Goal: Book appointment/travel/reservation

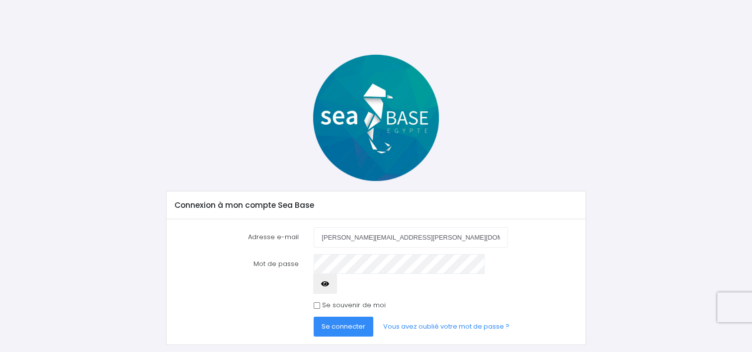
type input "[PERSON_NAME][EMAIL_ADDRESS][PERSON_NAME][DOMAIN_NAME]"
click at [329, 284] on icon "button" at bounding box center [325, 284] width 8 height 0
click at [353, 322] on span "Se connecter" at bounding box center [344, 326] width 44 height 9
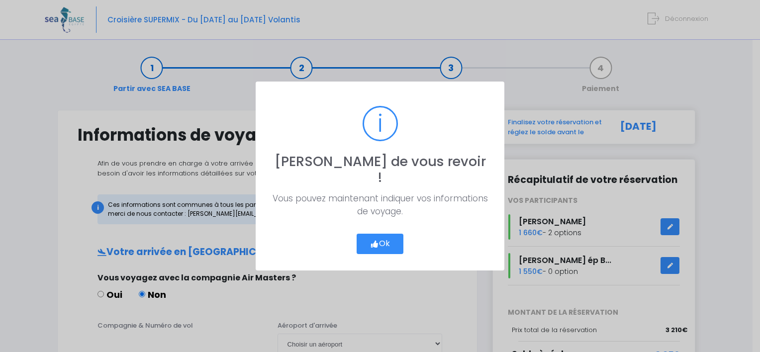
click at [377, 234] on button "Ok" at bounding box center [380, 244] width 47 height 21
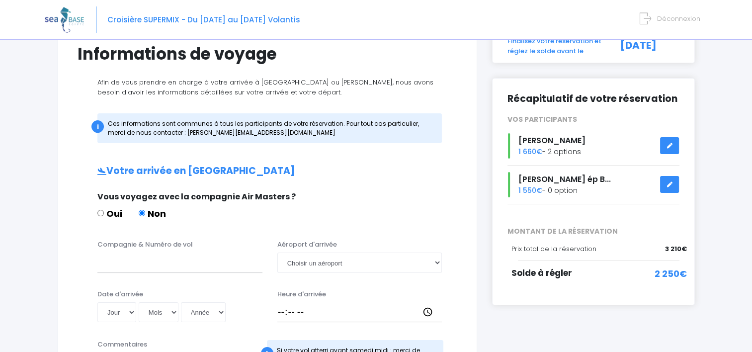
scroll to position [84, 0]
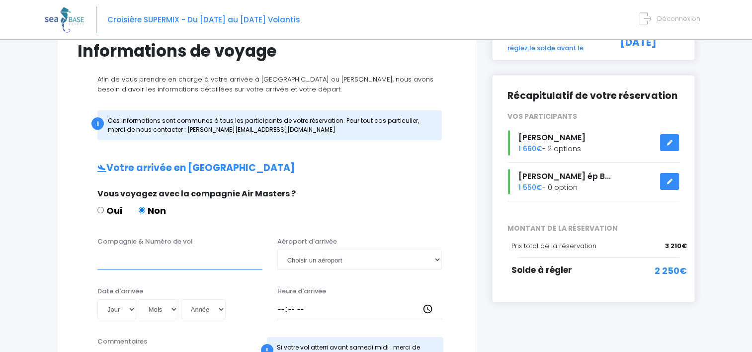
click at [155, 260] on input "Compagnie & Numéro de vol" at bounding box center [179, 260] width 165 height 20
click at [168, 258] on input "TRANSAVIA TO8062" at bounding box center [179, 260] width 165 height 20
type input "TRANSAVIA TO 8062"
click at [426, 262] on select "Choisir un aéroport Hurghada Marsa Alam" at bounding box center [359, 260] width 165 height 20
select select "Hurghada"
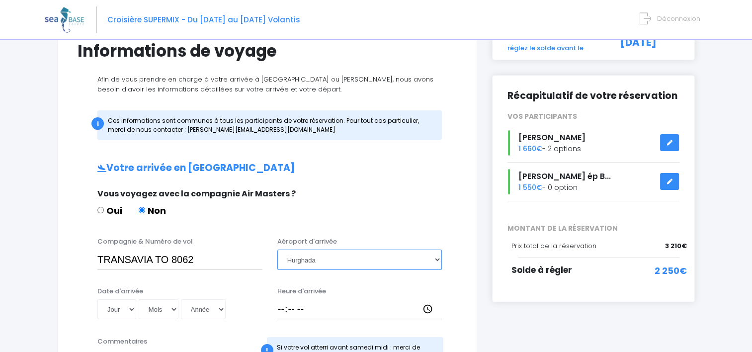
click at [277, 250] on select "Choisir un aéroport Hurghada Marsa Alam" at bounding box center [359, 260] width 165 height 20
click at [126, 308] on select "Jour 01 02 03 04 05 06 07 08 09 10 11 12 13 14 15 16 17 18 19 20 21 22 23 24 25…" at bounding box center [116, 309] width 39 height 20
select select "06"
click at [97, 299] on select "Jour 01 02 03 04 05 06 07 08 09 10 11 12 13 14 15 16 17 18 19 20 21 22 23 24 25…" at bounding box center [116, 309] width 39 height 20
click at [158, 306] on select "Mois 01 02 03 04 05 06 07 08 09 10 11 12" at bounding box center [159, 309] width 40 height 20
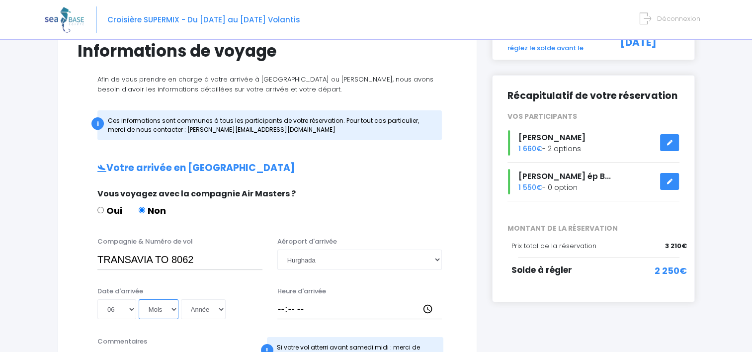
select select "12"
click at [139, 299] on select "Mois 01 02 03 04 05 06 07 08 09 10 11 12" at bounding box center [159, 309] width 40 height 20
click at [188, 310] on select "Année 2045 2044 2043 2042 2041 2040 2039 2038 2037 2036 2035 2034 2033 2032 203…" at bounding box center [203, 309] width 45 height 20
select select "2025"
click at [181, 299] on select "Année 2045 2044 2043 2042 2041 2040 2039 2038 2037 2036 2035 2034 2033 2032 203…" at bounding box center [203, 309] width 45 height 20
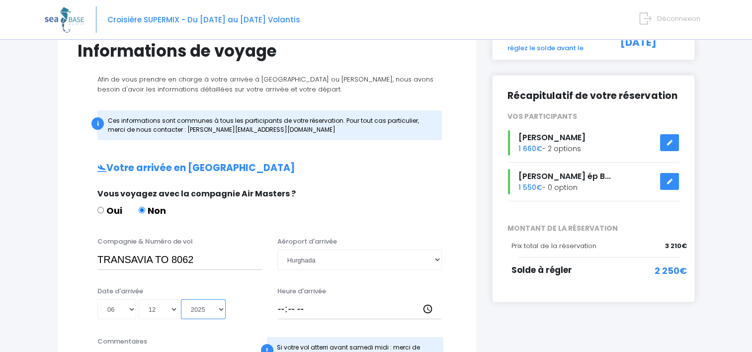
type input "2025-12-06"
click at [278, 311] on input "Heure d'arrivée" at bounding box center [359, 309] width 165 height 20
type input "14:45"
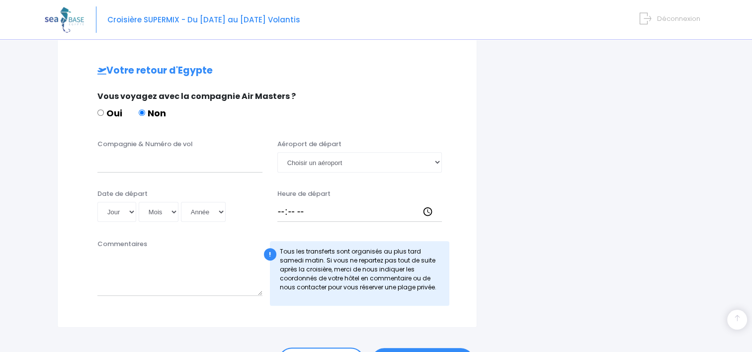
scroll to position [467, 0]
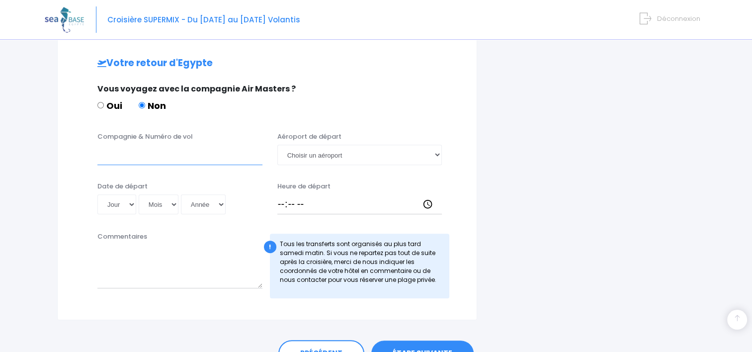
click at [130, 150] on input "Compagnie & Numéro de vol" at bounding box center [179, 155] width 165 height 20
type input "TRANSAVIA 8063"
click at [299, 152] on select "Choisir un aéroport Hurghada Marsa Alam" at bounding box center [359, 155] width 165 height 20
select select "Hurghada"
click at [277, 145] on select "Choisir un aéroport Hurghada Marsa Alam" at bounding box center [359, 155] width 165 height 20
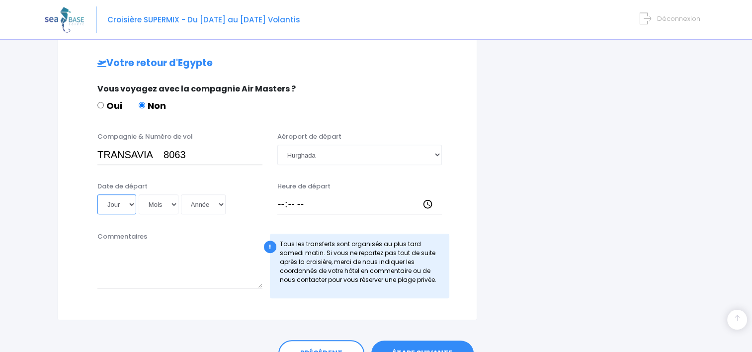
click at [131, 207] on select "Jour 01 02 03 04 05 06 07 08 09 10 11 12 13 14 15 16 17 18 19 20 21 22 23 24 25…" at bounding box center [116, 204] width 39 height 20
select select "13"
click at [97, 194] on select "Jour 01 02 03 04 05 06 07 08 09 10 11 12 13 14 15 16 17 18 19 20 21 22 23 24 25…" at bounding box center [116, 204] width 39 height 20
click at [163, 204] on select "Mois 01 02 03 04 05 06 07 08 09 10 11 12" at bounding box center [159, 204] width 40 height 20
select select "12"
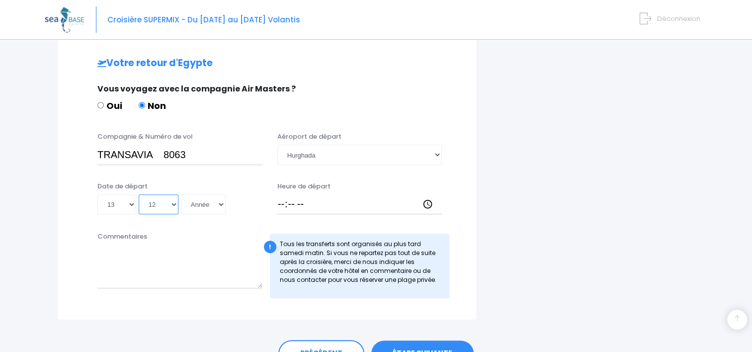
click at [139, 194] on select "Mois 01 02 03 04 05 06 07 08 09 10 11 12" at bounding box center [159, 204] width 40 height 20
click at [205, 209] on select "Année 2045 2044 2043 2042 2041 2040 2039 2038 2037 2036 2035 2034 2033 2032 203…" at bounding box center [203, 204] width 45 height 20
select select "2025"
click at [181, 194] on select "Année 2045 2044 2043 2042 2041 2040 2039 2038 2037 2036 2035 2034 2033 2032 203…" at bounding box center [203, 204] width 45 height 20
type input "2025-12-13"
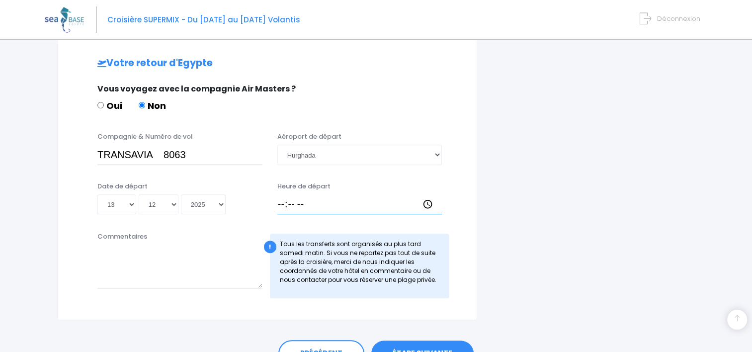
click at [295, 205] on input "Heure de départ" at bounding box center [359, 204] width 165 height 20
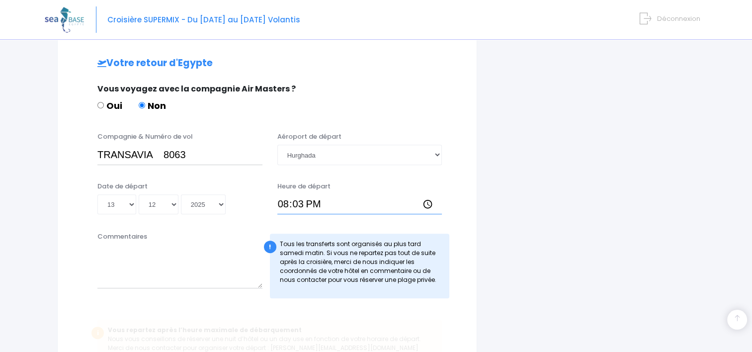
type input "20:30"
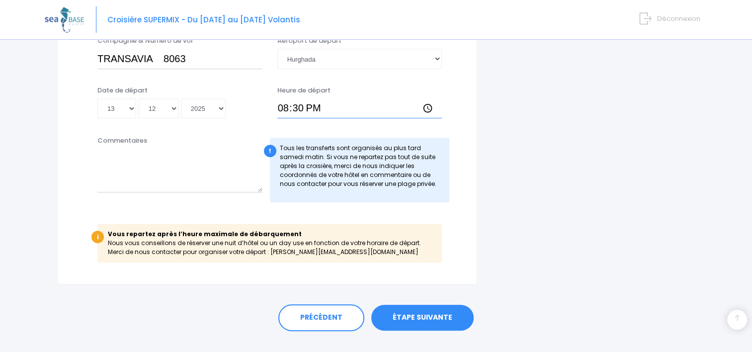
scroll to position [581, 0]
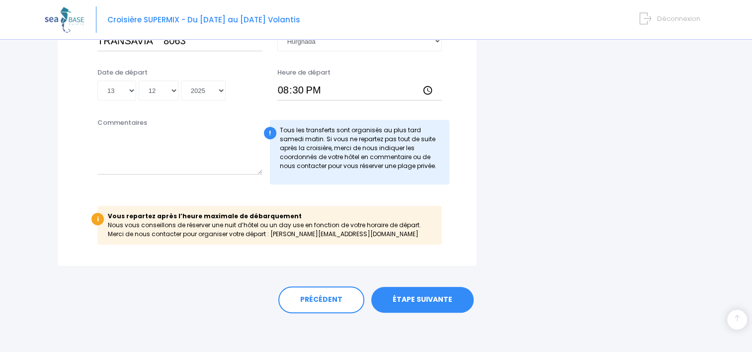
click at [420, 306] on link "ÉTAPE SUIVANTE" at bounding box center [422, 300] width 102 height 26
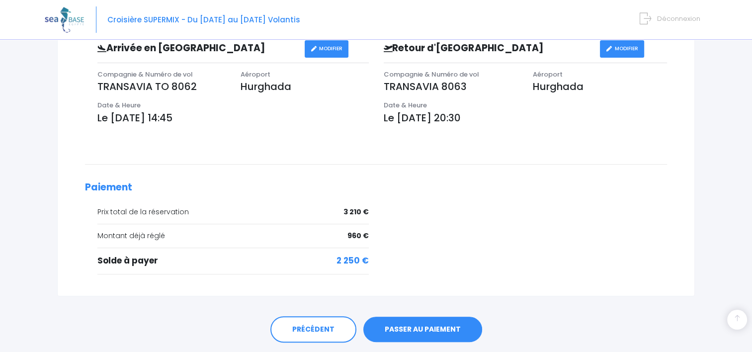
scroll to position [353, 0]
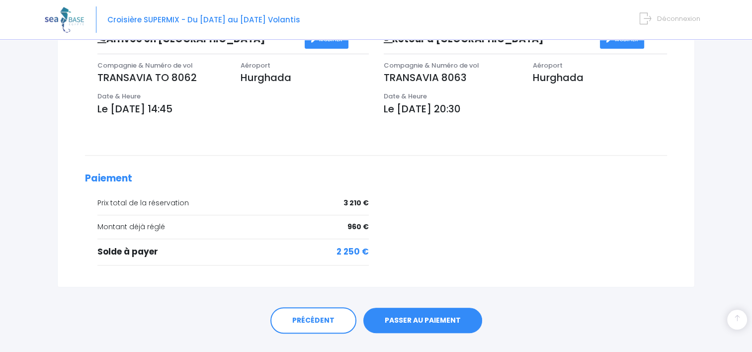
click at [461, 319] on link "PASSER AU PAIEMENT" at bounding box center [422, 321] width 119 height 26
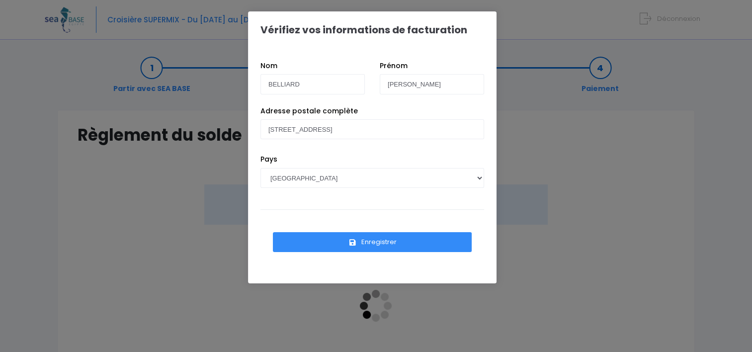
click at [380, 241] on button "Enregistrer" at bounding box center [372, 242] width 199 height 20
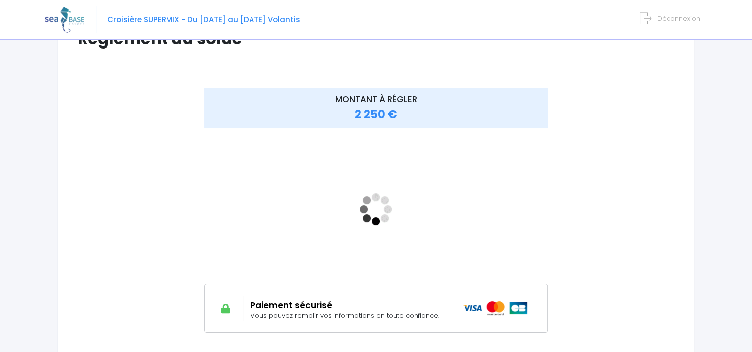
scroll to position [97, 0]
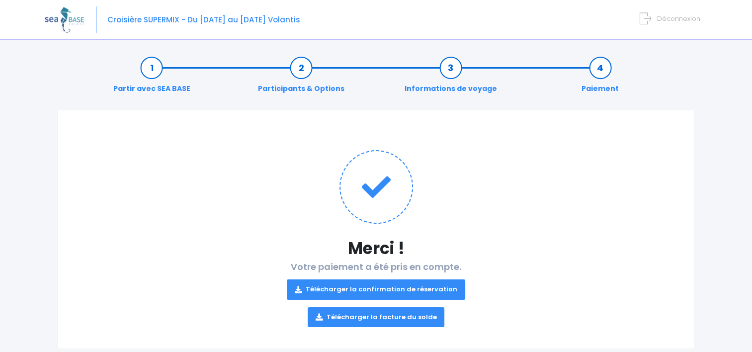
click at [389, 294] on link "Télécharger la confirmation de réservation" at bounding box center [376, 289] width 179 height 20
click at [392, 315] on link "Télécharger la facture du solde" at bounding box center [376, 317] width 137 height 20
click at [332, 312] on link "Télécharger la facture du solde" at bounding box center [376, 317] width 137 height 20
click at [519, 278] on p "Télécharger la confirmation de réservation Télécharger la facture du solde" at bounding box center [376, 299] width 597 height 55
drag, startPoint x: 412, startPoint y: 310, endPoint x: 321, endPoint y: 317, distance: 91.3
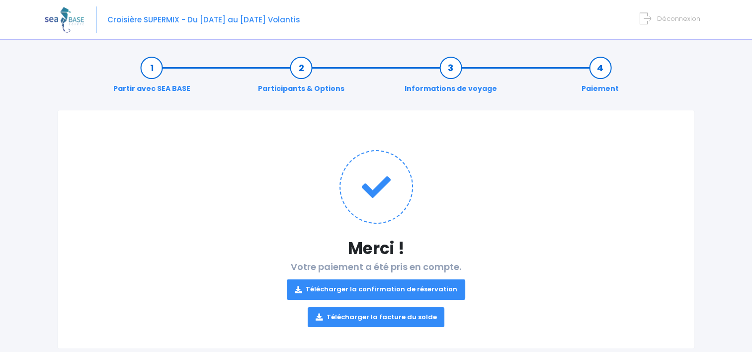
click at [321, 317] on icon at bounding box center [319, 317] width 7 height 0
drag, startPoint x: 321, startPoint y: 317, endPoint x: 599, endPoint y: 178, distance: 310.9
click at [599, 178] on h1 at bounding box center [376, 187] width 597 height 74
click at [385, 316] on link "Télécharger la facture du solde" at bounding box center [376, 317] width 137 height 20
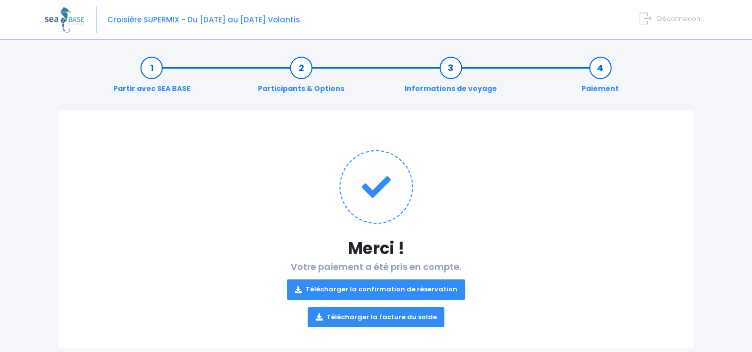
click at [414, 316] on link "Télécharger la facture du solde" at bounding box center [376, 317] width 137 height 20
